Goal: Transaction & Acquisition: Purchase product/service

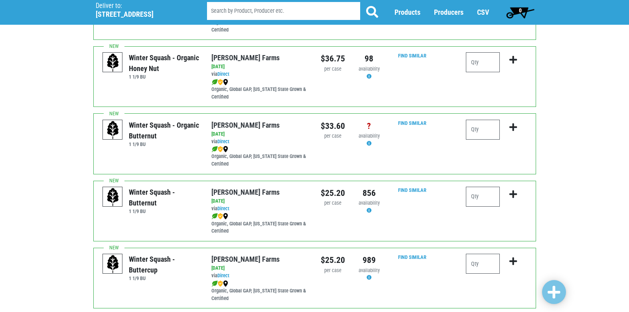
scroll to position [199, 0]
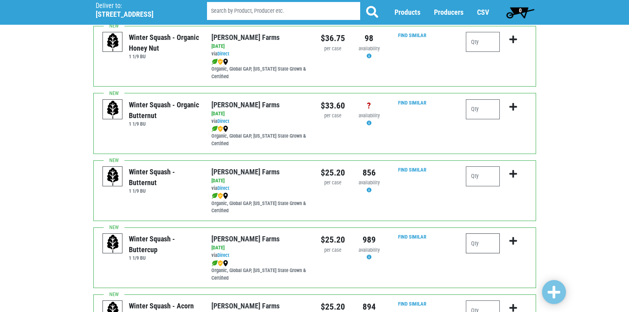
click at [483, 239] on input "number" at bounding box center [483, 243] width 34 height 20
type input "1"
click at [515, 239] on icon "submit" at bounding box center [513, 241] width 8 height 9
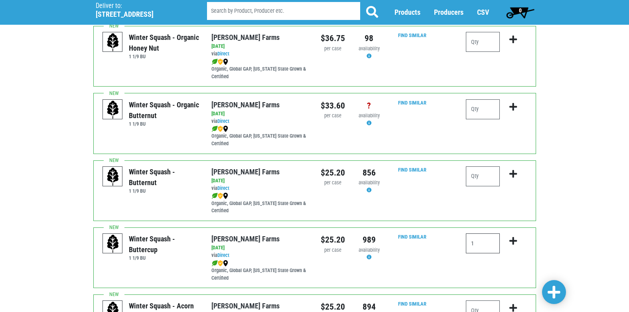
click at [474, 241] on input "1" at bounding box center [483, 243] width 34 height 20
click at [514, 240] on icon "submit" at bounding box center [513, 241] width 8 height 9
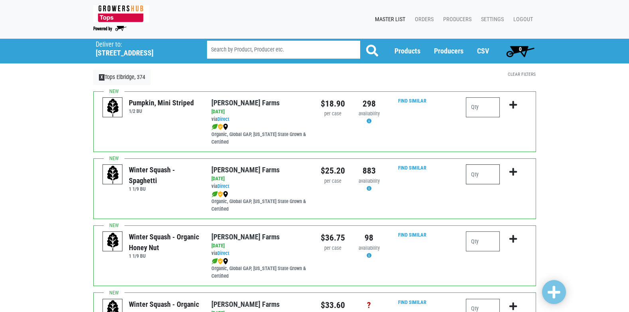
click at [478, 179] on input "number" at bounding box center [483, 174] width 34 height 20
type input "1"
click at [513, 172] on icon "submit" at bounding box center [513, 172] width 8 height 9
click at [514, 170] on icon "submit" at bounding box center [513, 172] width 8 height 9
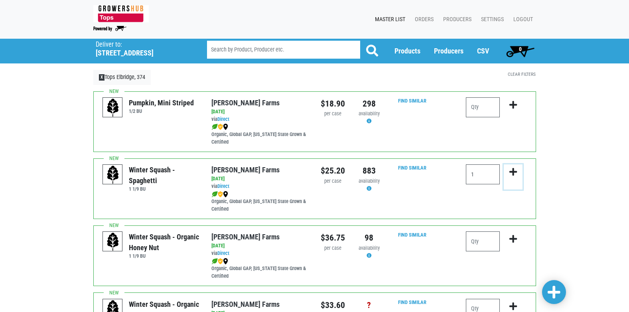
click at [514, 170] on icon "submit" at bounding box center [513, 172] width 8 height 9
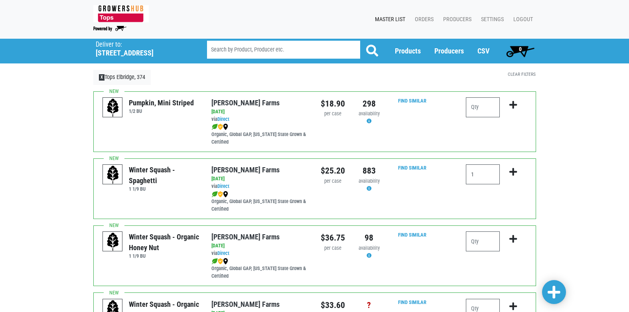
click at [516, 47] on span "0" at bounding box center [521, 51] width 36 height 16
click at [485, 179] on input "number" at bounding box center [483, 174] width 34 height 20
type input "1"
click at [514, 173] on icon "submit" at bounding box center [513, 172] width 8 height 9
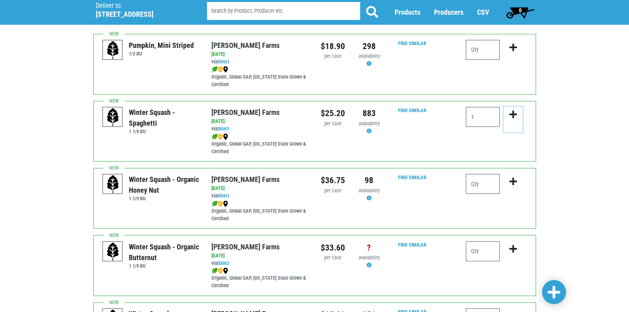
scroll to position [80, 0]
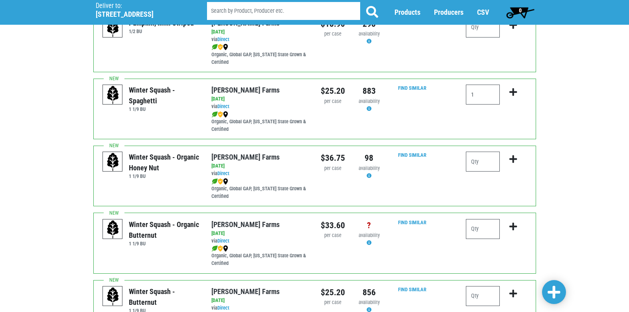
click at [550, 291] on span at bounding box center [554, 292] width 13 height 14
